Goal: Navigation & Orientation: Find specific page/section

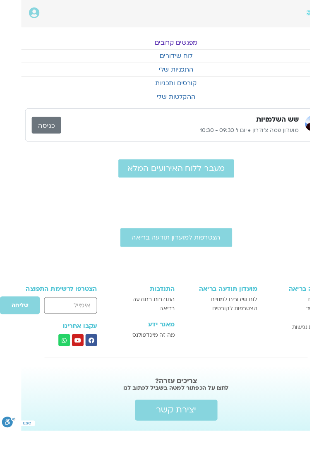
scroll to position [0, -22]
click at [46, 85] on link "קורסים ותכניות" at bounding box center [188, 89] width 331 height 14
click at [58, 93] on link "קורסים ותכניות" at bounding box center [188, 89] width 331 height 14
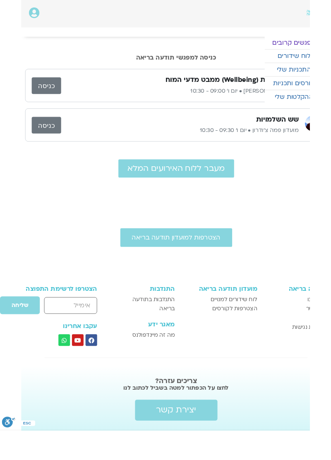
click at [50, 92] on link "כניסה" at bounding box center [49, 92] width 31 height 18
